Goal: Task Accomplishment & Management: Manage account settings

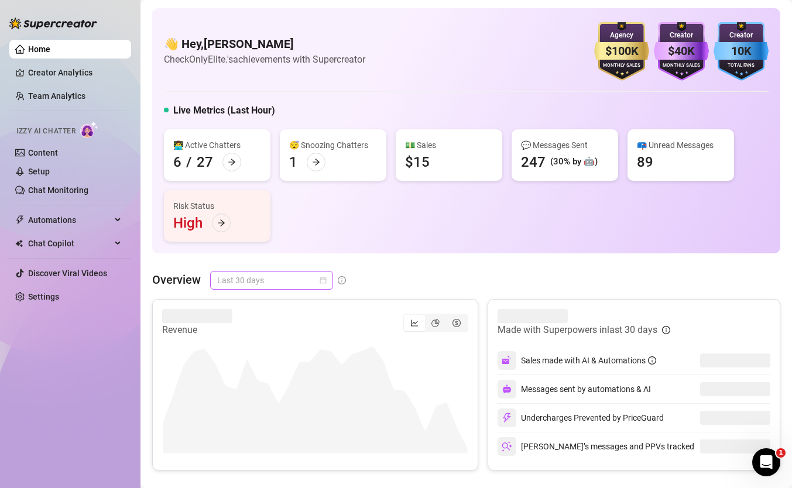
click at [304, 277] on span "Last 30 days" at bounding box center [271, 281] width 109 height 18
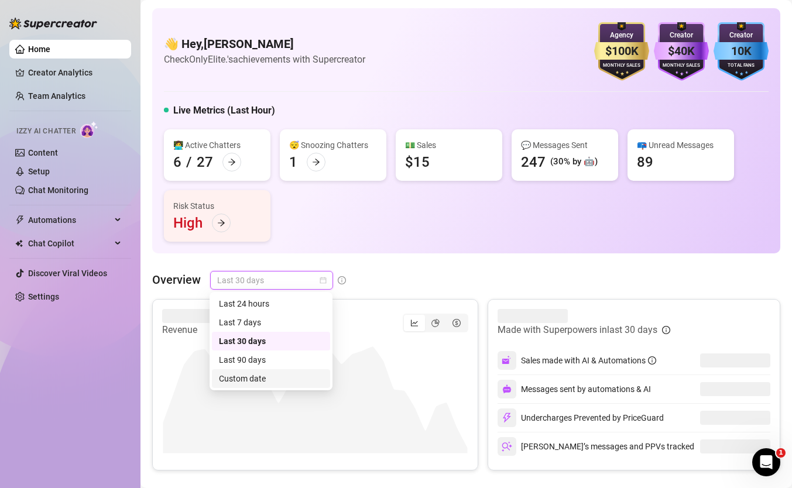
click at [276, 383] on div "Custom date" at bounding box center [271, 378] width 104 height 13
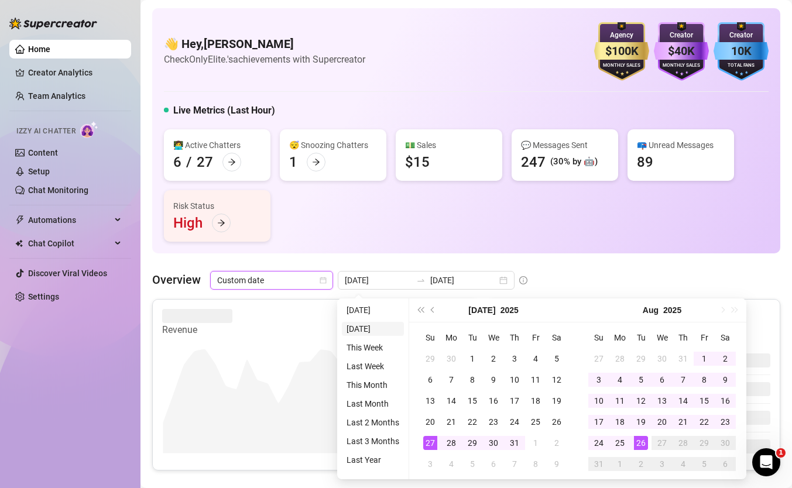
type input "[DATE]"
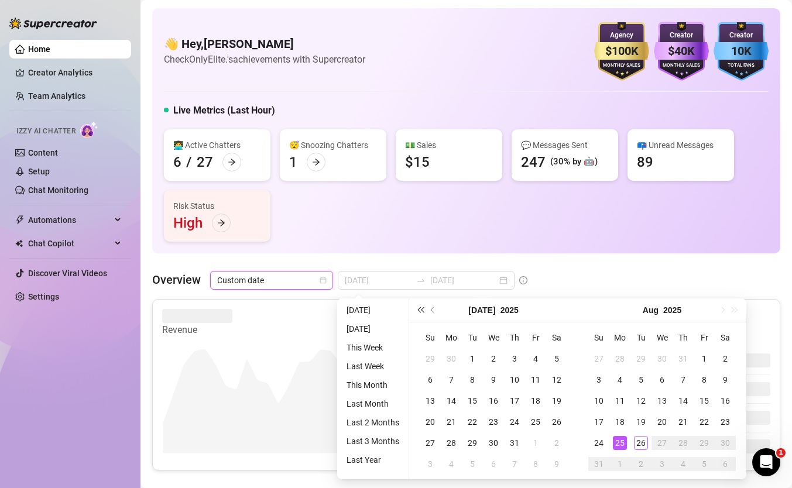
type input "[DATE]"
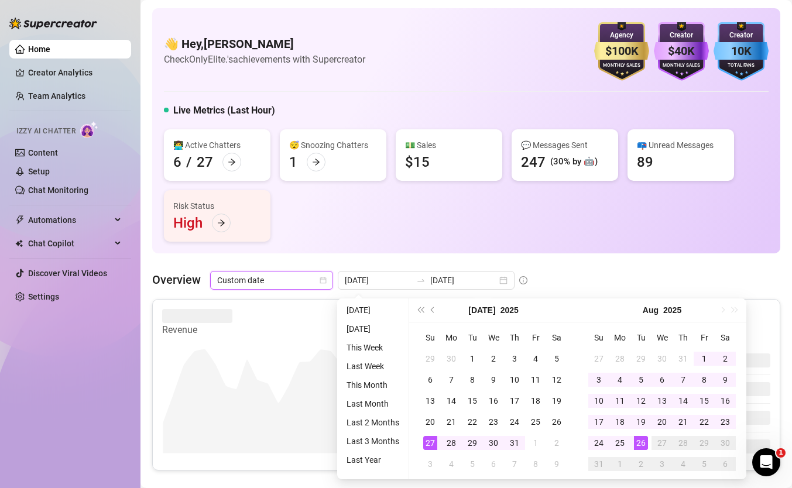
type input "[DATE]"
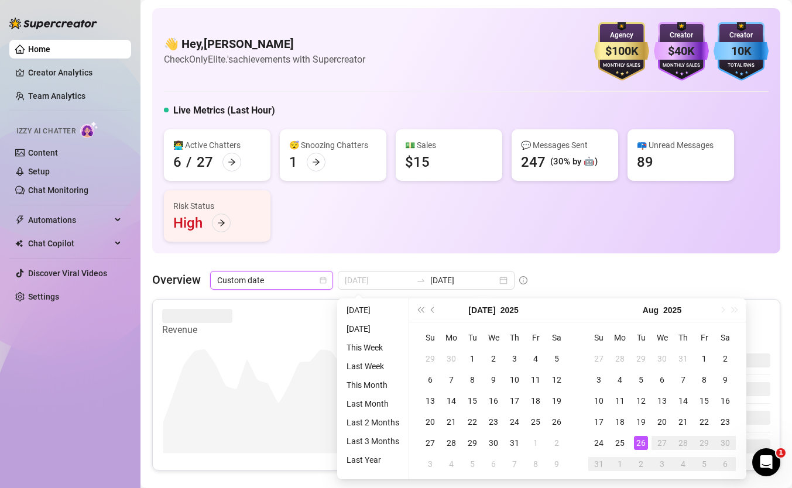
click at [641, 441] on div "26" at bounding box center [641, 443] width 14 height 14
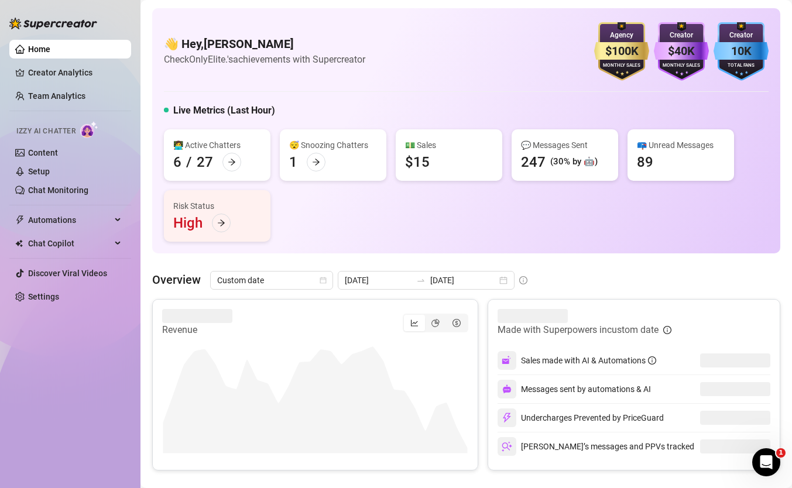
click at [474, 200] on div "👩‍💻 Active Chatters 6 / 27 😴 Snoozing Chatters 1 💵 Sales $15 💬 Messages Sent 24…" at bounding box center [466, 185] width 605 height 112
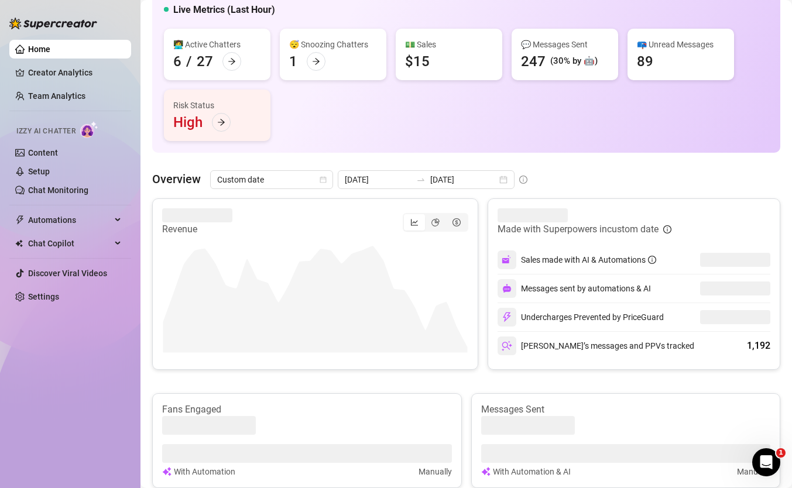
scroll to position [101, 0]
click at [437, 263] on canvas at bounding box center [315, 294] width 306 height 117
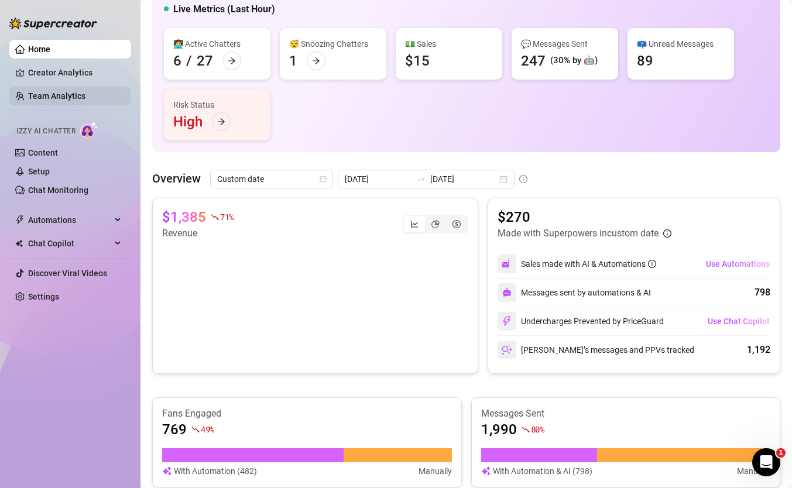
click at [32, 101] on link "Team Analytics" at bounding box center [56, 95] width 57 height 9
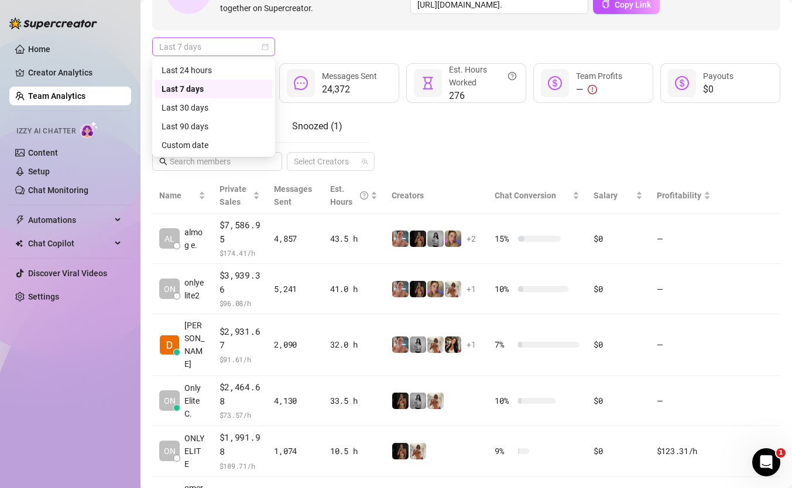
click at [253, 44] on span "Last 7 days" at bounding box center [213, 47] width 109 height 18
click at [239, 145] on div "Custom date" at bounding box center [214, 145] width 104 height 13
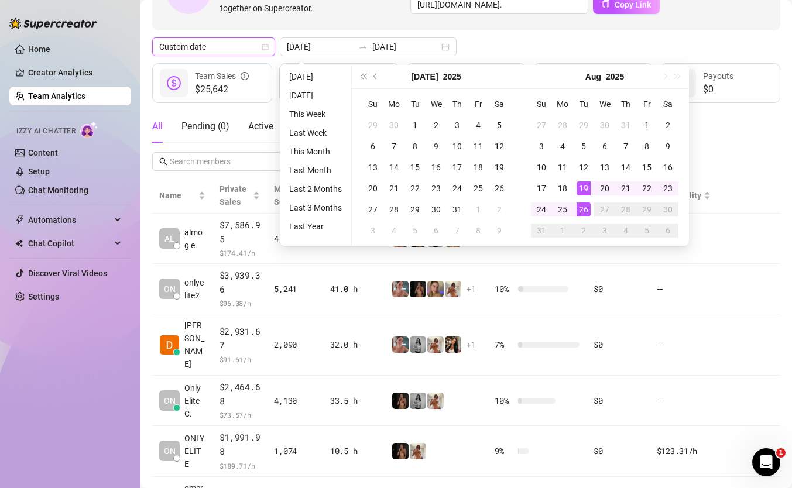
type input "[DATE]"
click at [579, 210] on div "26" at bounding box center [584, 210] width 14 height 14
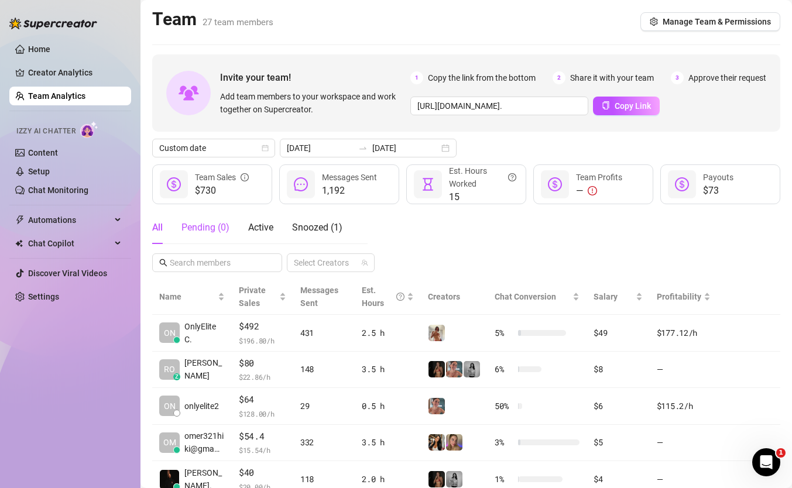
click at [228, 225] on div "Pending ( 0 )" at bounding box center [205, 228] width 48 height 14
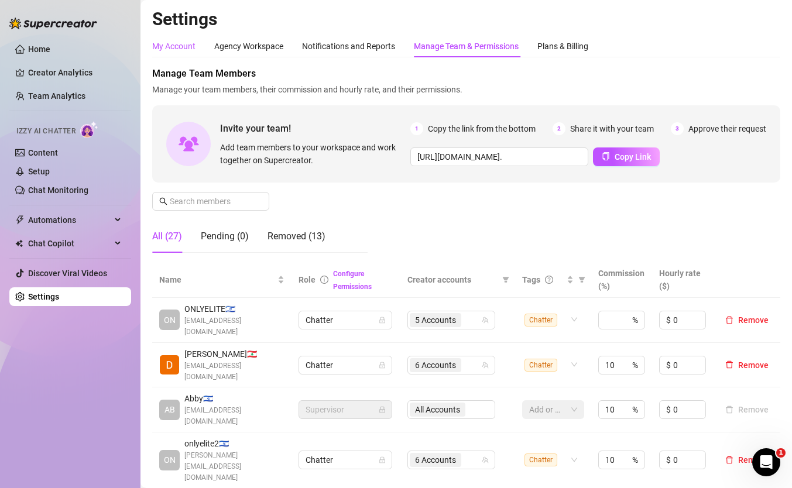
click at [176, 47] on div "My Account" at bounding box center [173, 46] width 43 height 13
